Goal: Task Accomplishment & Management: Manage account settings

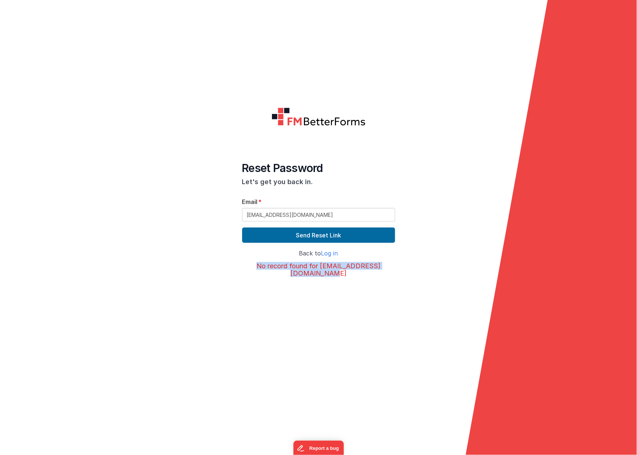
click at [276, 119] on img at bounding box center [318, 116] width 94 height 19
click at [295, 121] on img at bounding box center [318, 116] width 94 height 19
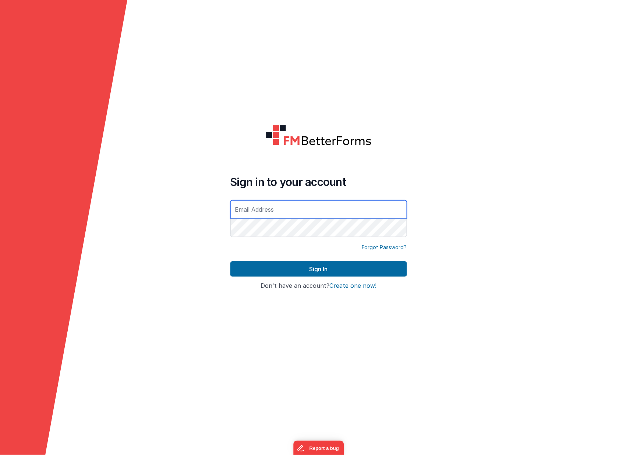
type input "[EMAIL_ADDRESS][DOMAIN_NAME]"
click at [318, 269] on button "Sign In" at bounding box center [318, 269] width 177 height 15
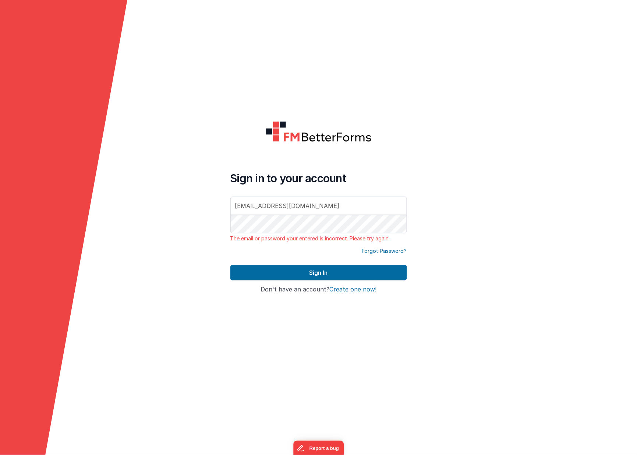
click at [381, 250] on link "Forgot Password?" at bounding box center [384, 251] width 45 height 7
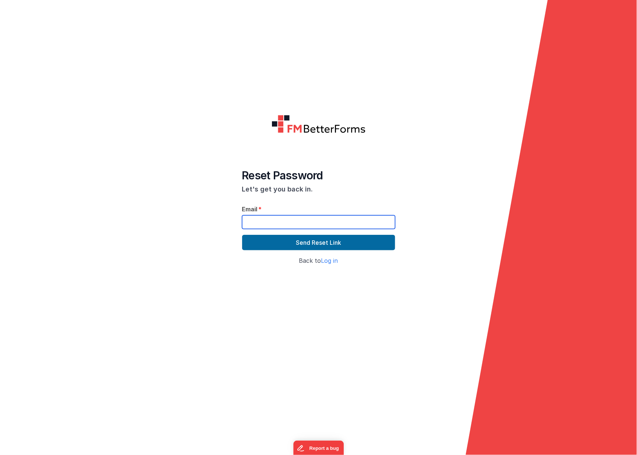
click at [344, 222] on input "text" at bounding box center [318, 223] width 153 height 14
type input "[EMAIL_ADDRESS][DOMAIN_NAME]"
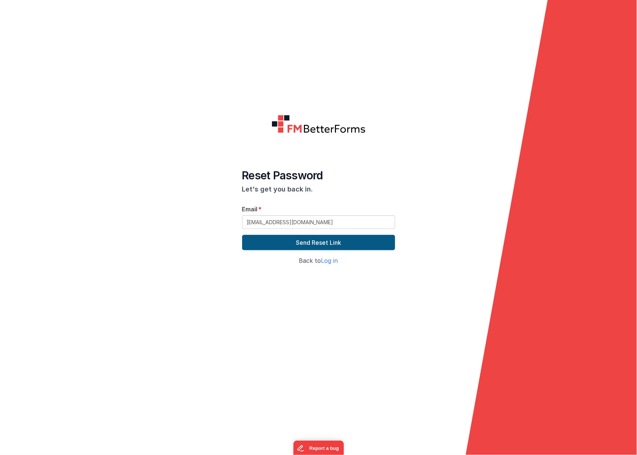
click at [331, 246] on button "Send Reset Link" at bounding box center [318, 242] width 153 height 15
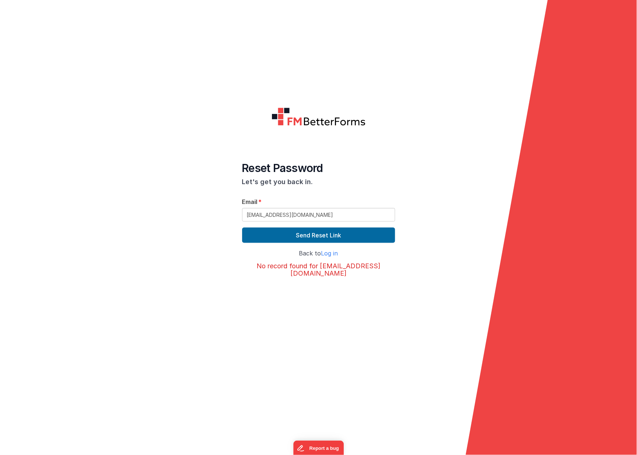
click at [301, 124] on img at bounding box center [318, 116] width 94 height 19
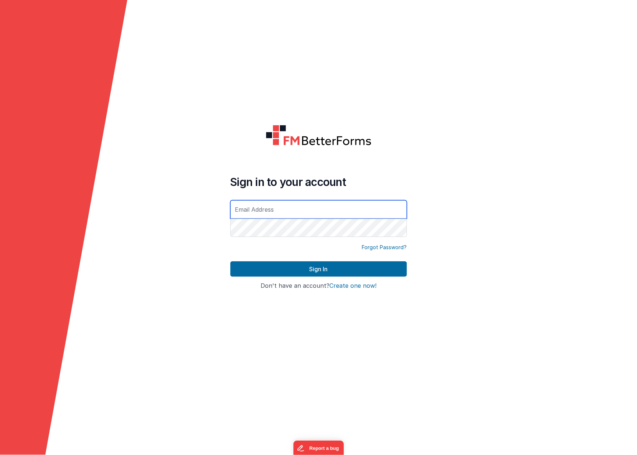
type input "[EMAIL_ADDRESS][DOMAIN_NAME]"
click at [318, 269] on button "Sign In" at bounding box center [318, 269] width 177 height 15
